Goal: Task Accomplishment & Management: Use online tool/utility

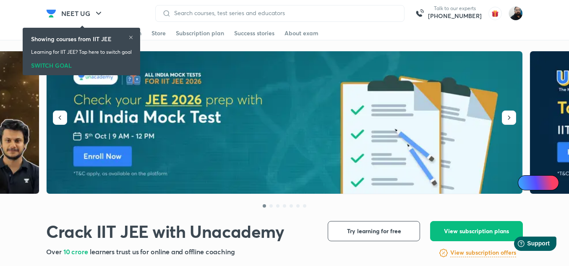
click at [513, 15] on img at bounding box center [516, 13] width 14 height 14
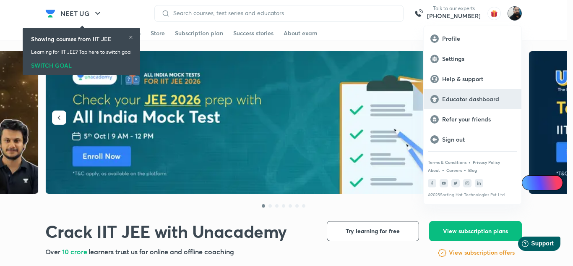
click at [469, 99] on p "Educator dashboard" at bounding box center [478, 99] width 73 height 8
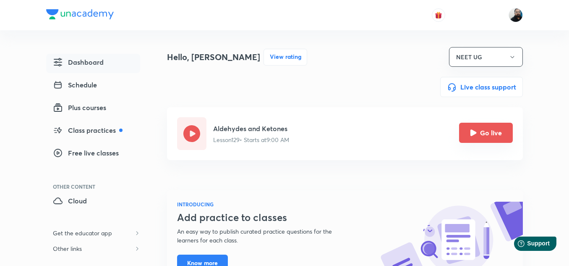
click at [474, 133] on icon "Go live" at bounding box center [473, 132] width 6 height 6
click at [470, 132] on icon "Go live" at bounding box center [473, 132] width 7 height 7
